Goal: Transaction & Acquisition: Purchase product/service

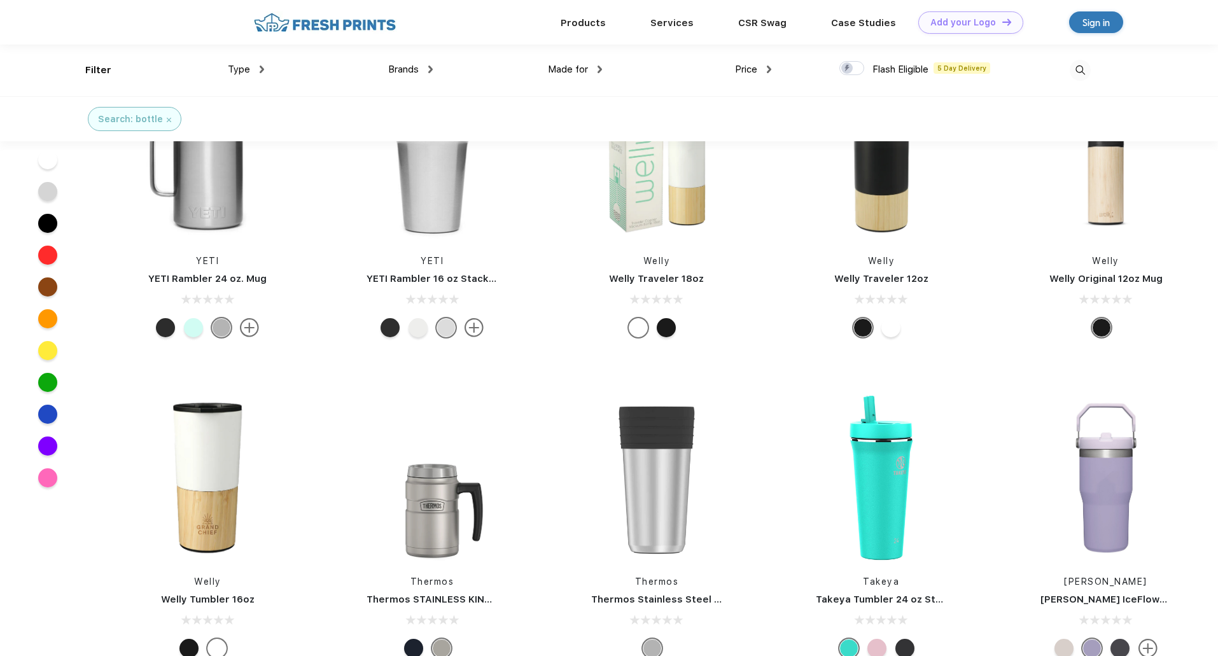
scroll to position [5602, 0]
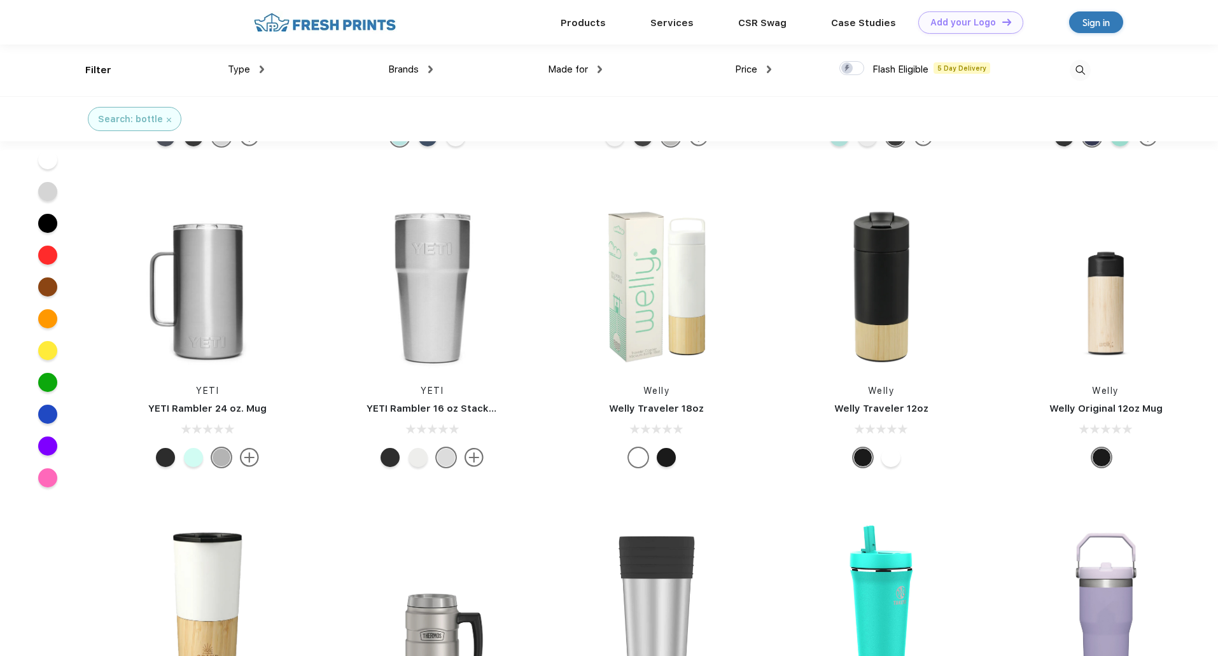
click at [401, 71] on span "Brands" at bounding box center [403, 69] width 31 height 11
click at [432, 69] on img at bounding box center [430, 70] width 4 height 8
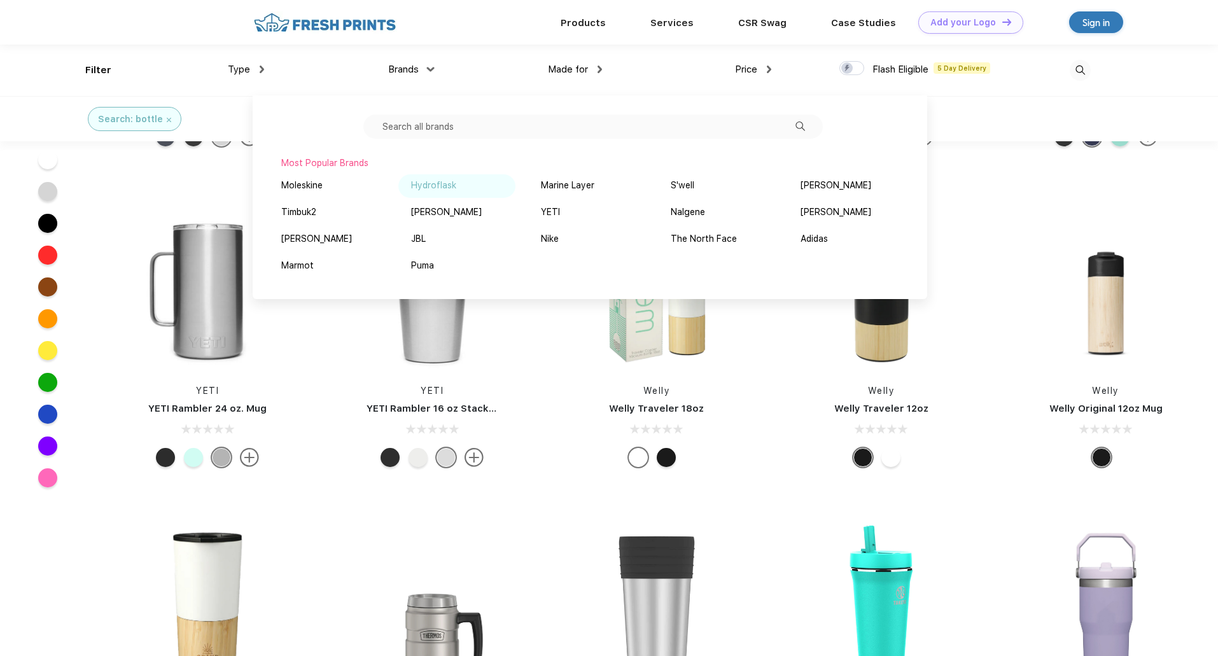
click at [433, 189] on div "Hydroflask" at bounding box center [433, 185] width 45 height 13
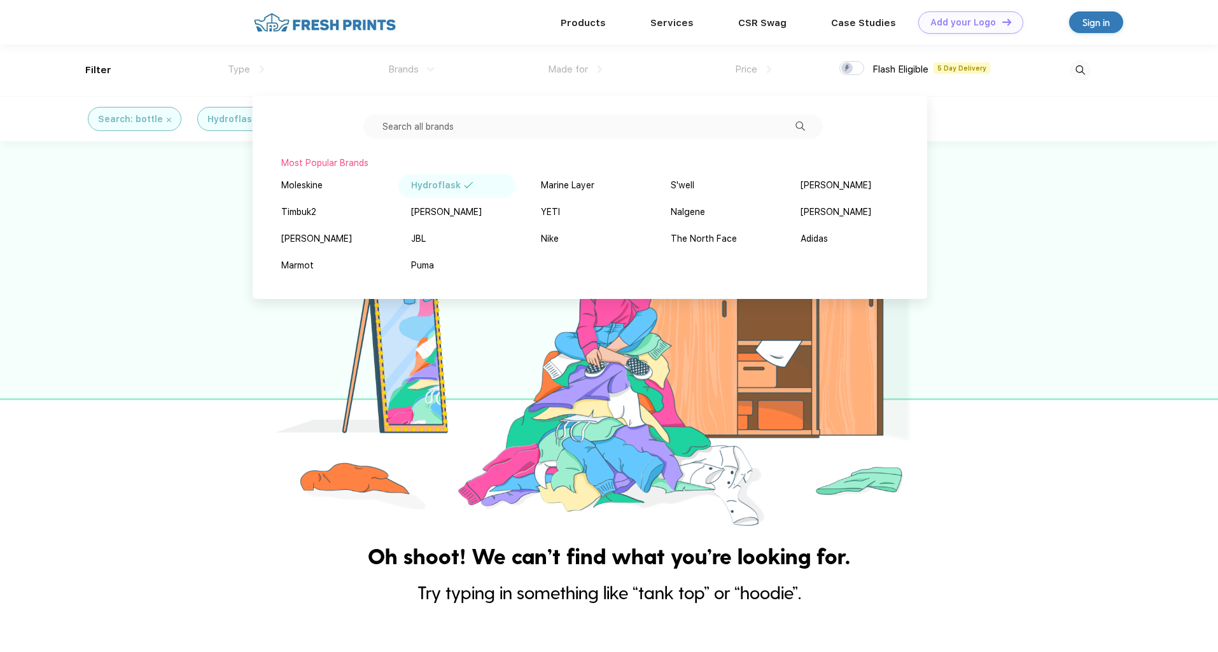
click at [464, 186] on img at bounding box center [469, 185] width 10 height 6
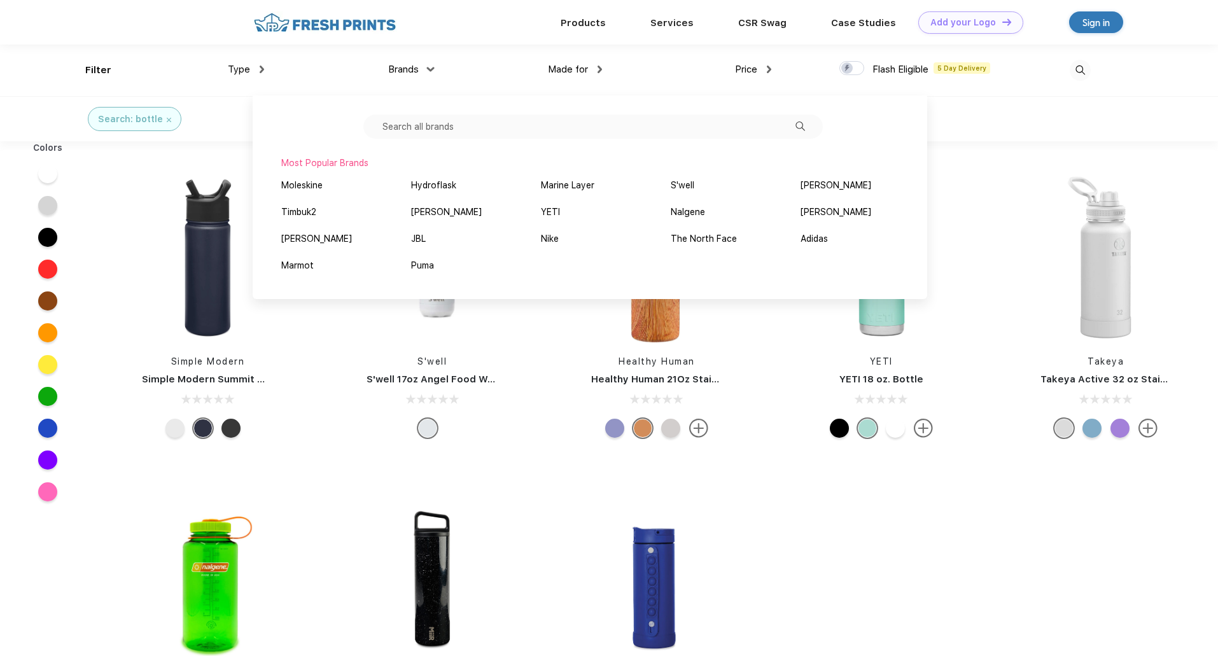
click at [783, 495] on div "Simple Modern Simple Modern Summit Water Bottle with Straw Lid - 18oz S'well S'…" at bounding box center [656, 469] width 1123 height 642
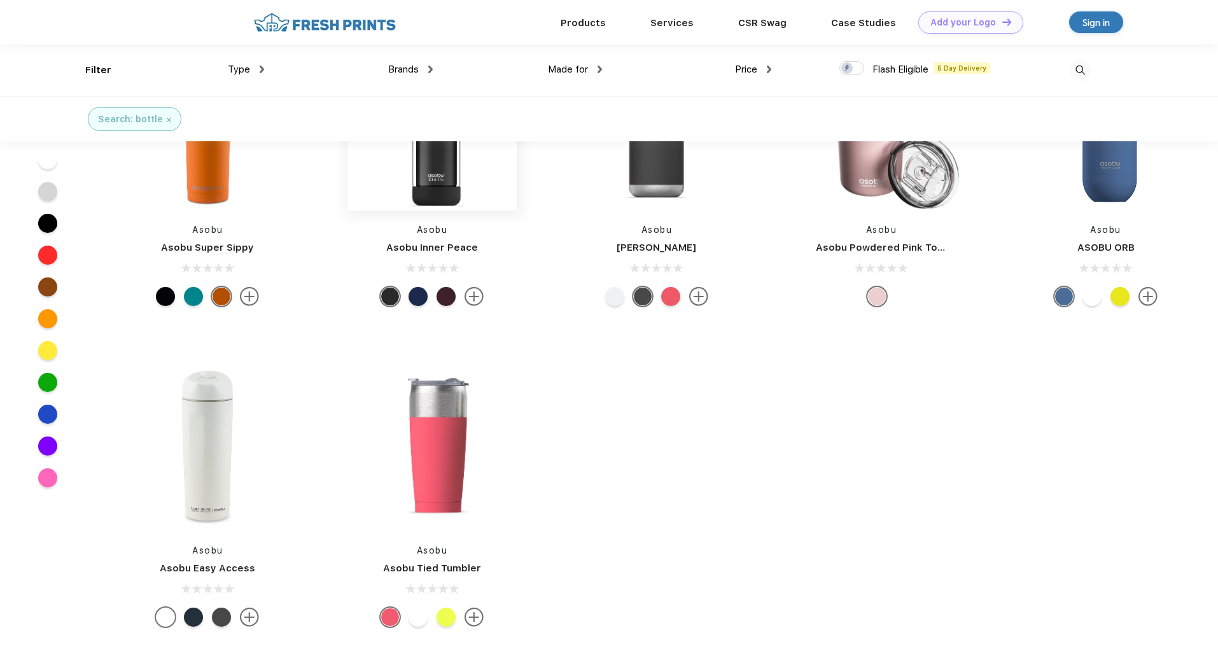
scroll to position [11529, 0]
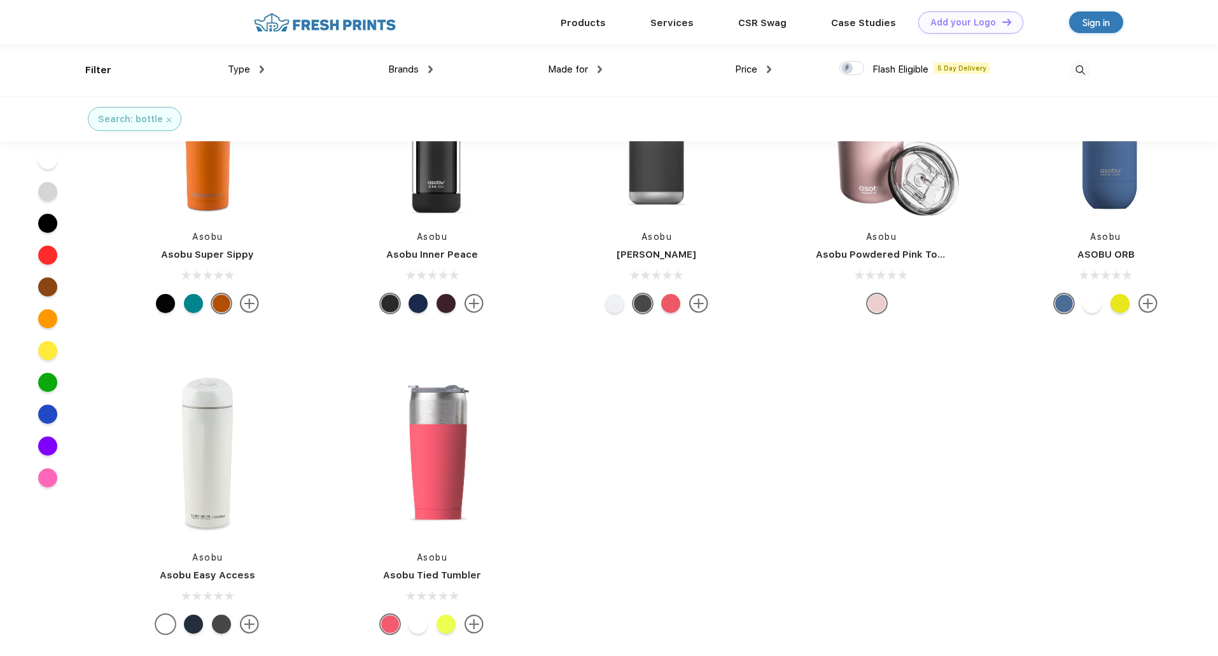
click at [100, 75] on div "Type Shirts Sweaters Bottoms Accessories Hats Tanks Jackets Jerseys Polos" at bounding box center [179, 71] width 169 height 52
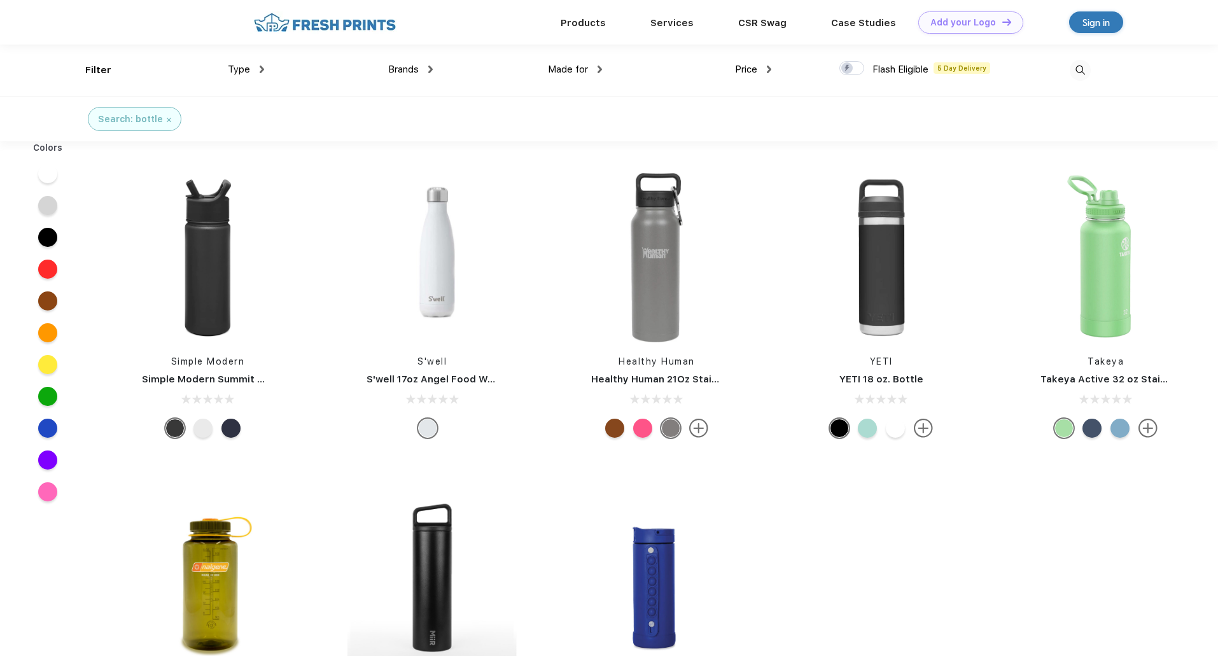
scroll to position [1, 0]
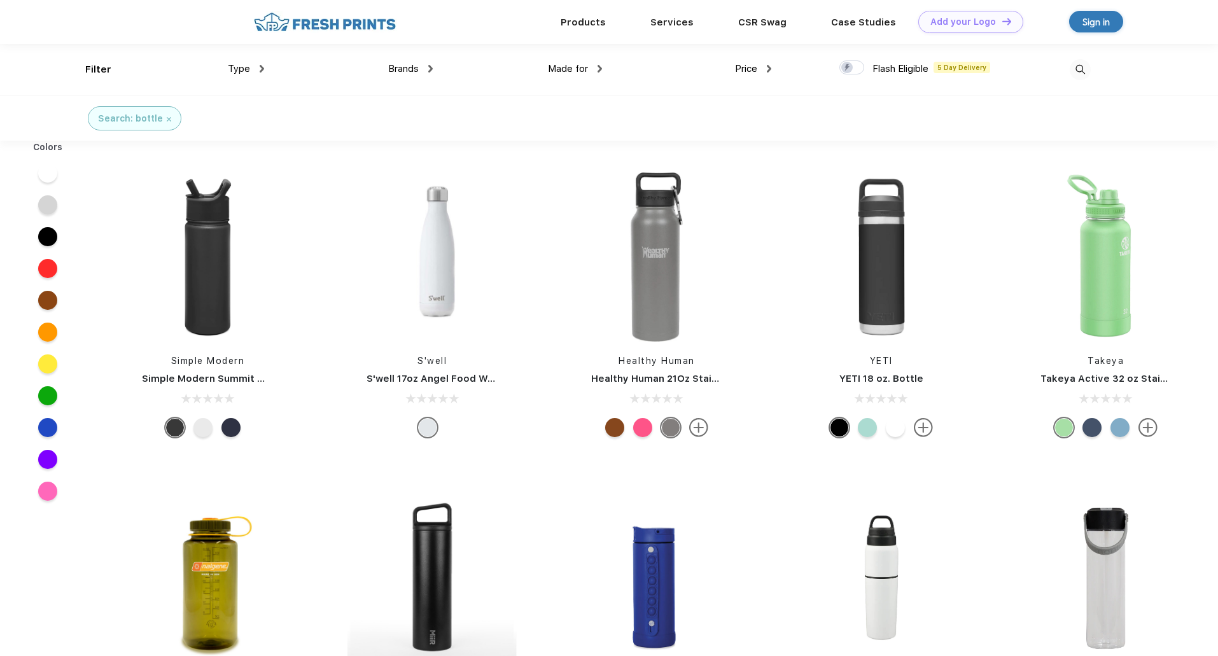
click at [246, 71] on span "Type" at bounding box center [239, 68] width 22 height 11
click at [768, 70] on img at bounding box center [769, 69] width 4 height 8
click at [668, 81] on div "Price $ $$ $$$" at bounding box center [686, 70] width 169 height 52
click at [588, 60] on div "Made for Unisex Women Men Youth" at bounding box center [517, 70] width 169 height 52
click at [598, 70] on img at bounding box center [600, 69] width 4 height 8
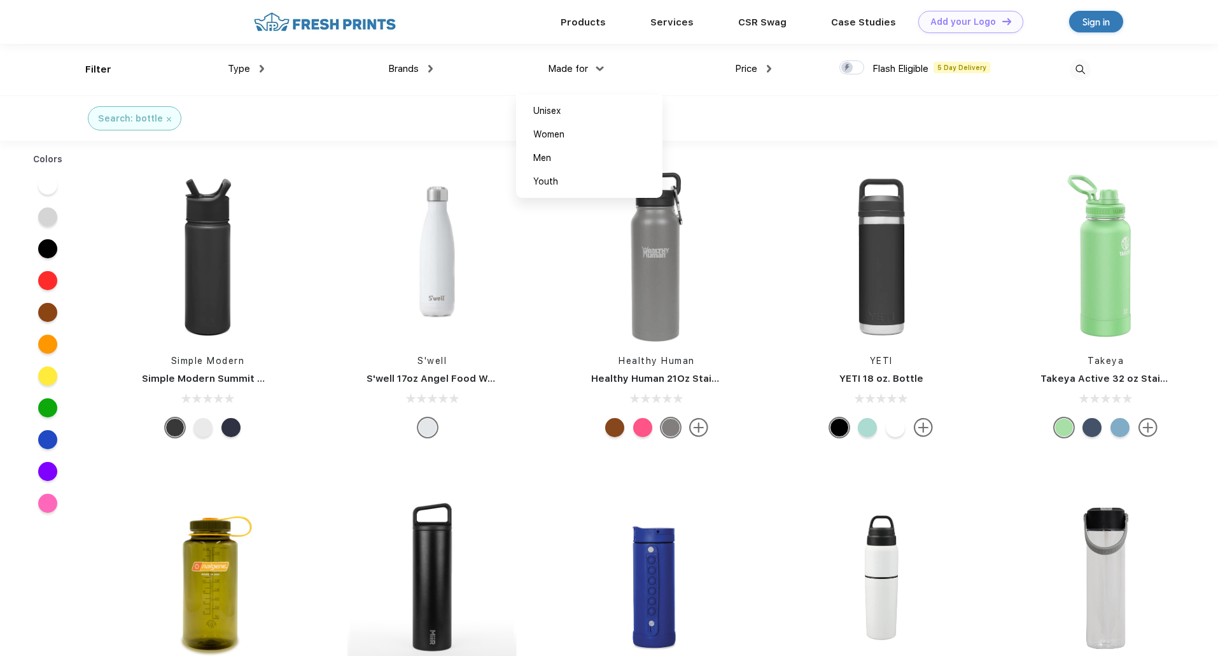
click at [430, 66] on img at bounding box center [430, 69] width 4 height 8
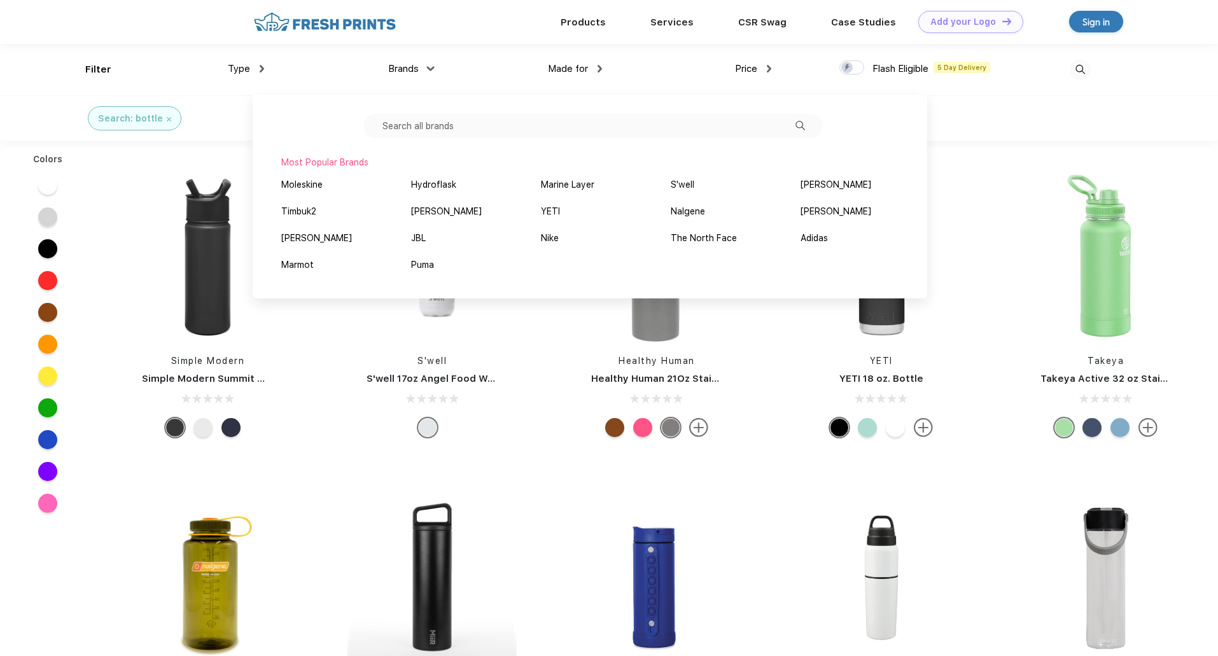
click at [258, 69] on div "Type" at bounding box center [246, 69] width 36 height 15
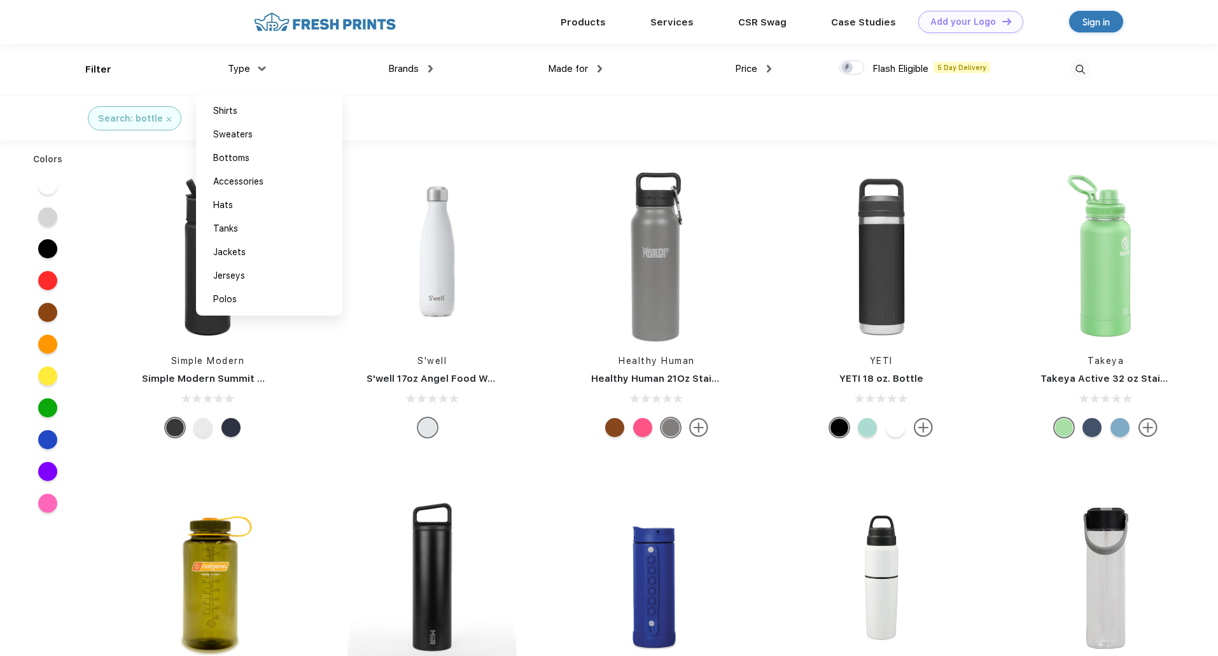
click at [99, 73] on div "Type Shirts Sweaters Bottoms Accessories Hats Tanks Jackets Jerseys Polos" at bounding box center [179, 70] width 169 height 52
click at [99, 69] on div "Type Shirts Sweaters Bottoms Accessories Hats Tanks Jackets Jerseys Polos" at bounding box center [179, 70] width 169 height 52
click at [96, 66] on div "Type Shirts Sweaters Bottoms Accessories Hats Tanks Jackets Jerseys Polos" at bounding box center [179, 70] width 169 height 52
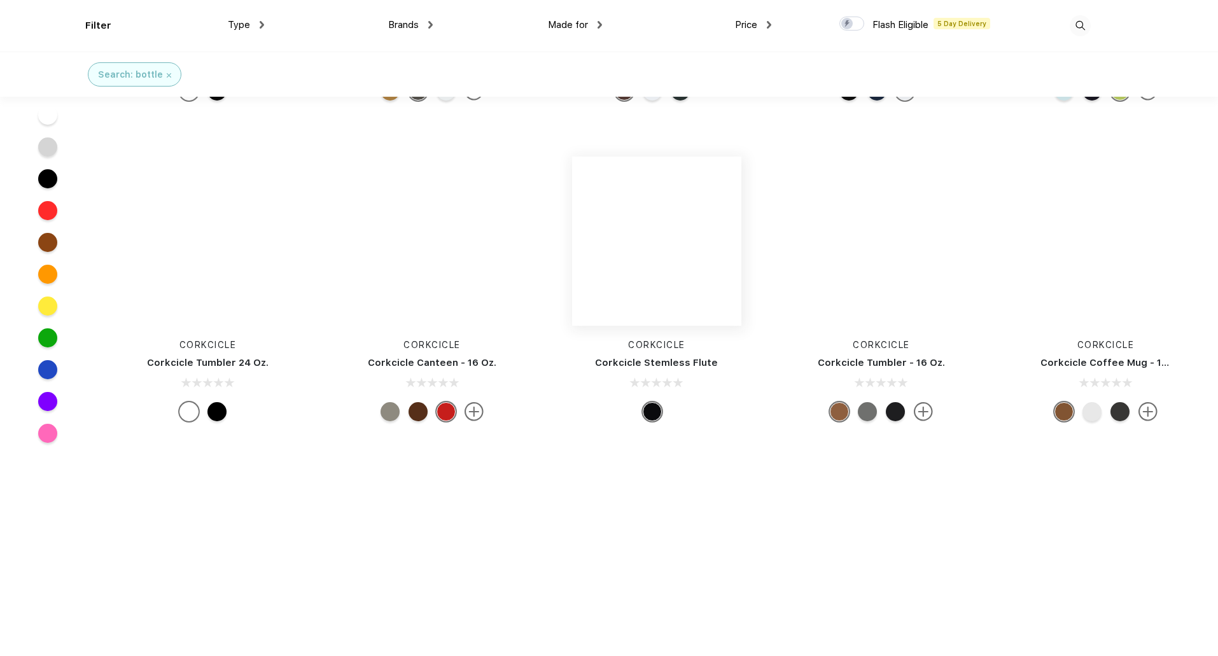
scroll to position [11013, 0]
